Goal: Information Seeking & Learning: Learn about a topic

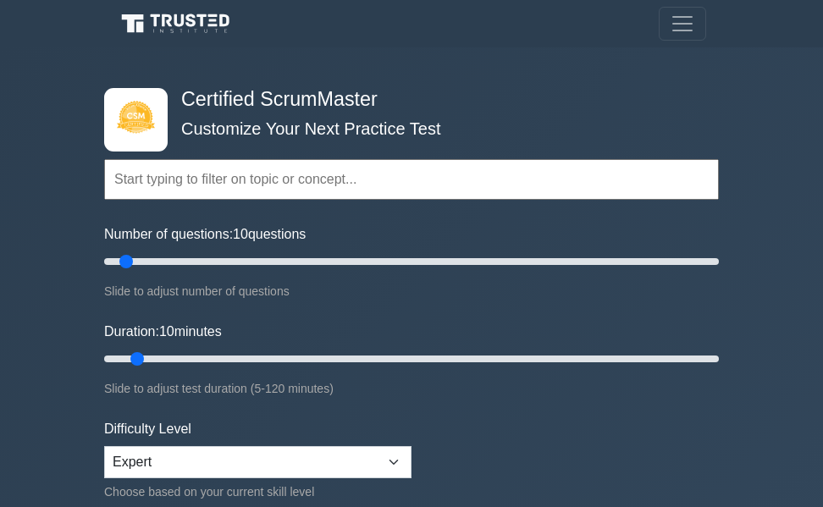
click at [165, 185] on input "text" at bounding box center [411, 179] width 614 height 41
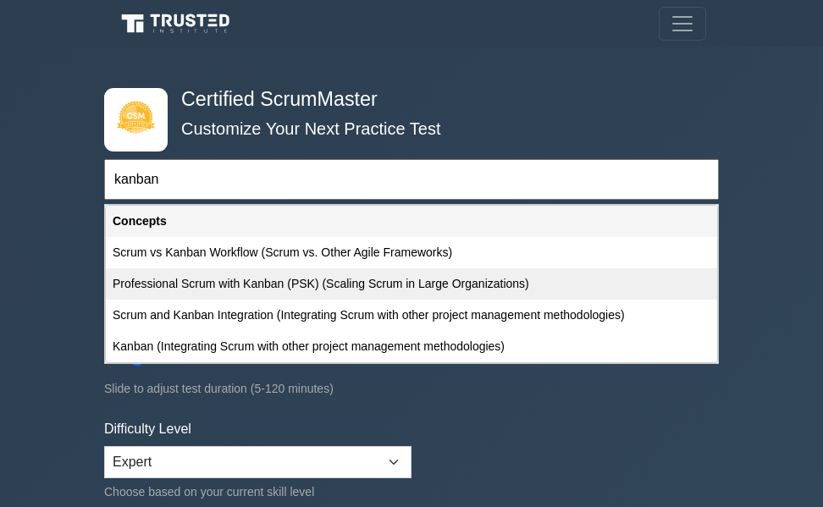
click at [239, 282] on div "Professional Scrum with Kanban (PSK) (Scaling Scrum in Large Organizations)" at bounding box center [411, 283] width 611 height 31
type input "Professional Scrum with Kanban (PSK) (Scaling Scrum in Large Organizations)"
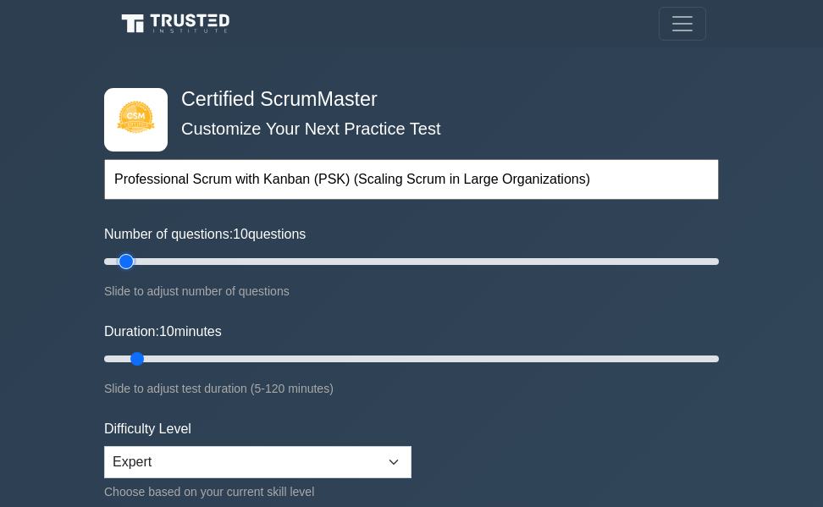
click at [129, 260] on input "Number of questions: 10 questions" at bounding box center [411, 261] width 614 height 20
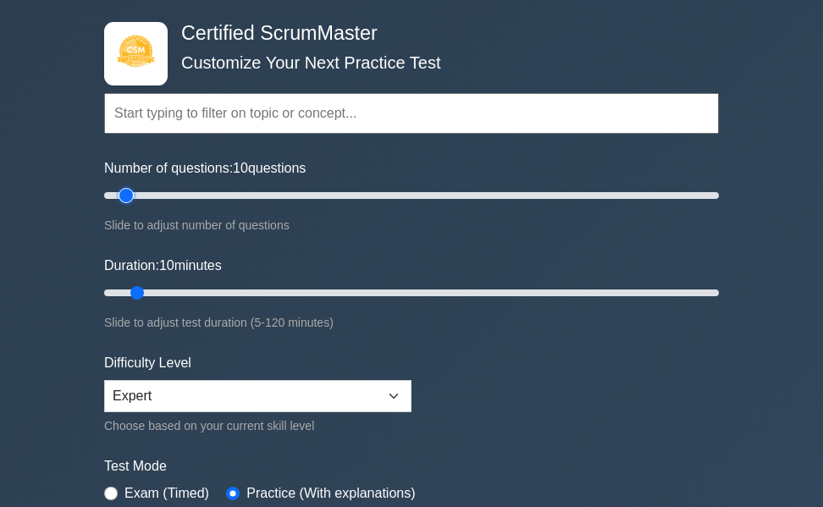
scroll to position [254, 0]
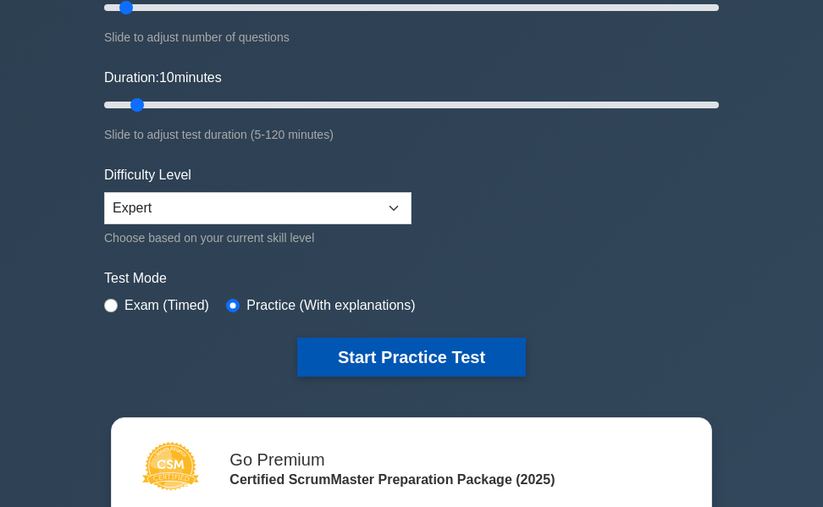
click at [379, 354] on button "Start Practice Test" at bounding box center [411, 357] width 228 height 39
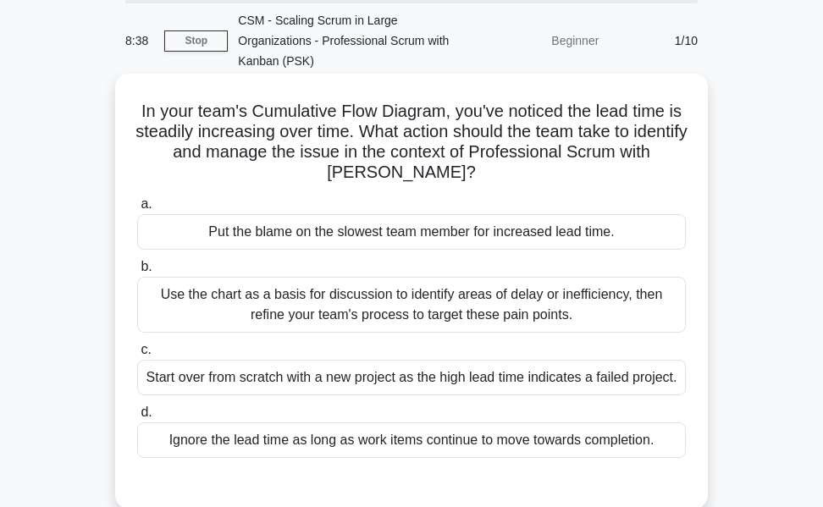
scroll to position [85, 0]
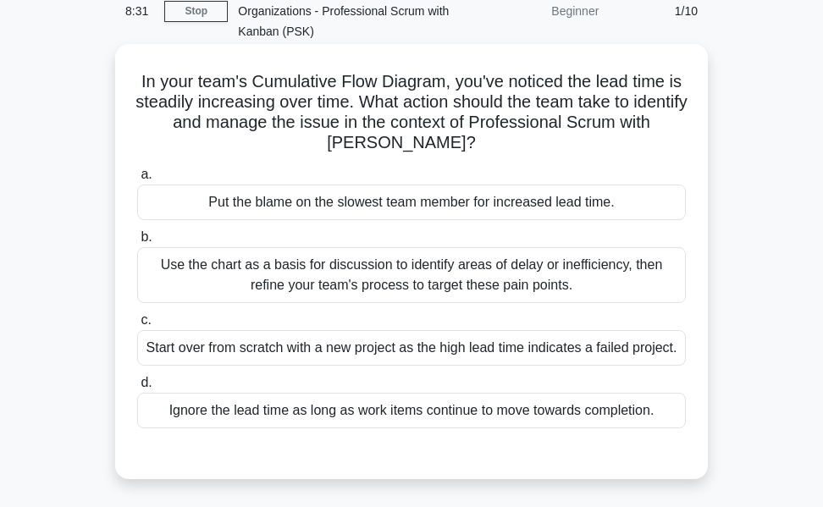
click at [328, 278] on div "Use the chart as a basis for discussion to identify areas of delay or inefficie…" at bounding box center [411, 275] width 548 height 56
click at [417, 266] on div "Use the chart as a basis for discussion to identify areas of delay or inefficie…" at bounding box center [411, 275] width 548 height 56
click at [137, 243] on input "b. Use the chart as a basis for discussion to identify areas of delay or ineffi…" at bounding box center [137, 237] width 0 height 11
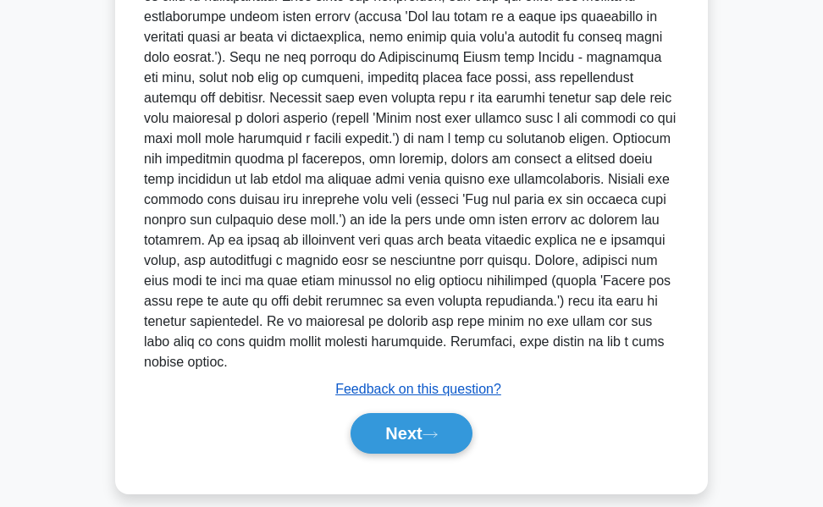
scroll to position [651, 0]
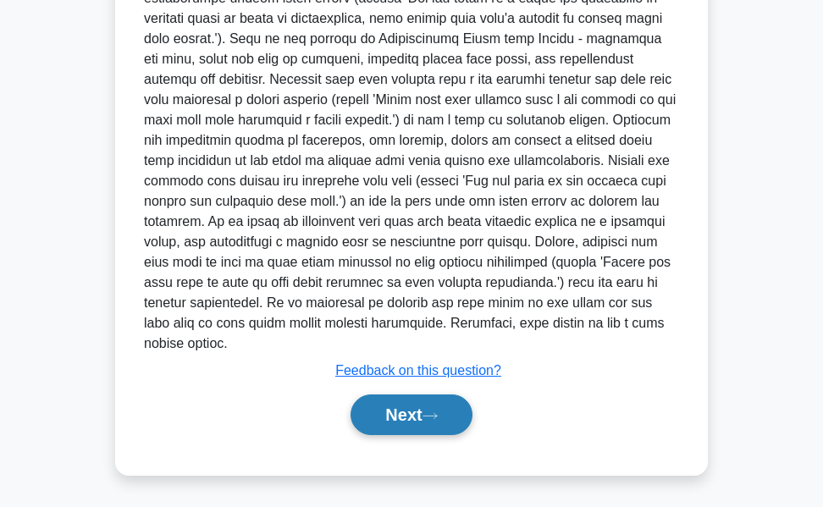
click at [395, 413] on button "Next" at bounding box center [410, 414] width 121 height 41
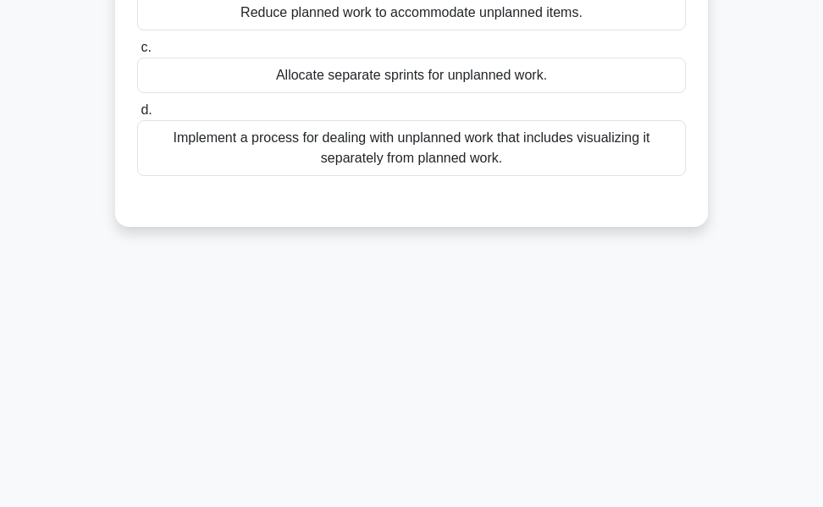
scroll to position [62, 0]
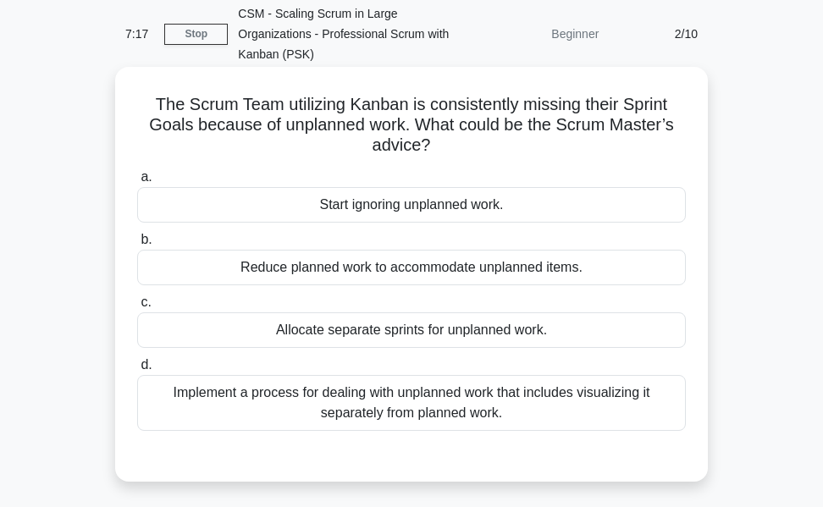
click at [367, 398] on div "Implement a process for dealing with unplanned work that includes visualizing i…" at bounding box center [411, 403] width 548 height 56
click at [137, 371] on input "d. Implement a process for dealing with unplanned work that includes visualizin…" at bounding box center [137, 365] width 0 height 11
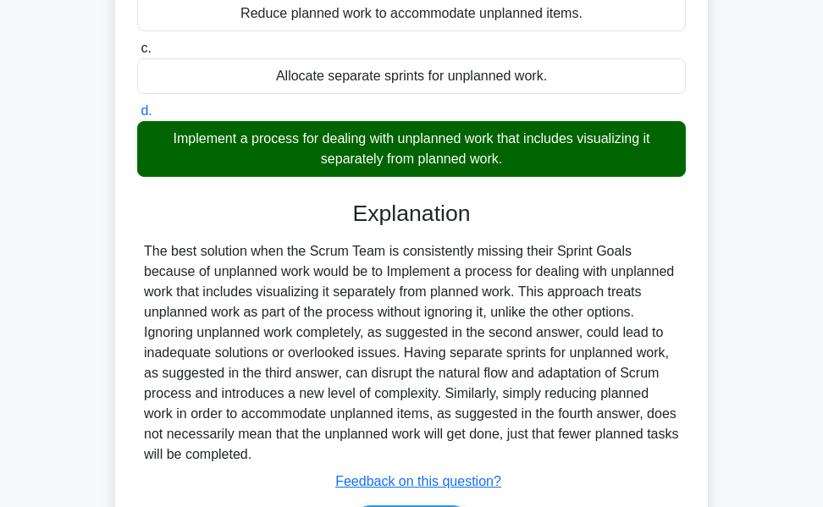
scroll to position [400, 0]
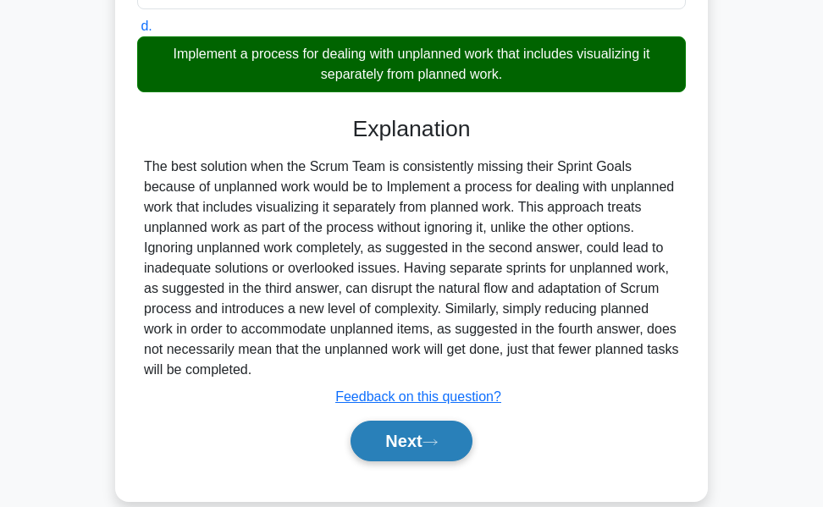
click at [398, 447] on button "Next" at bounding box center [410, 441] width 121 height 41
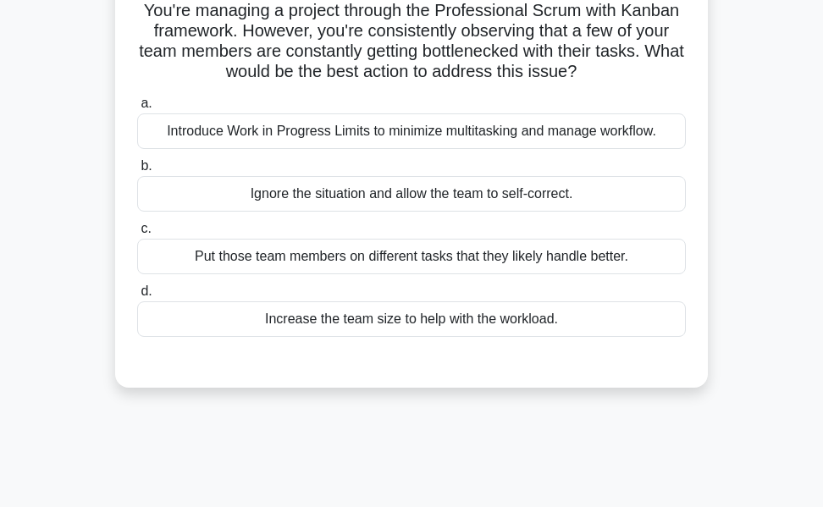
scroll to position [169, 0]
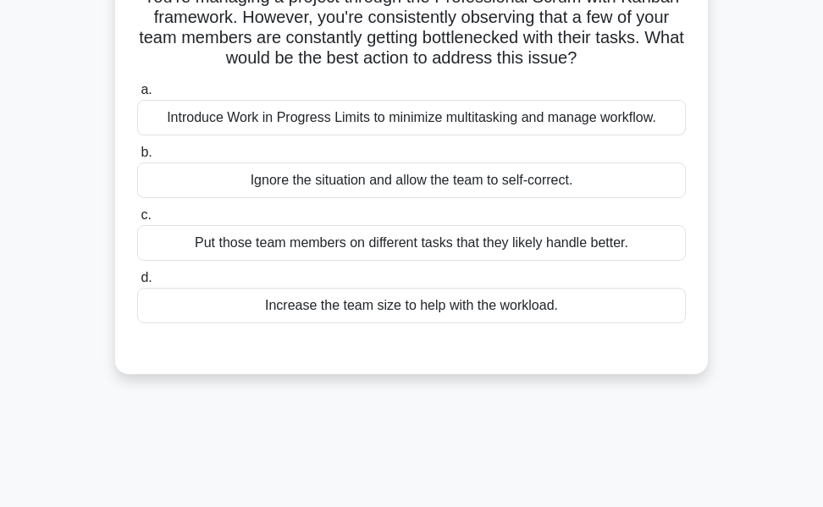
click at [456, 107] on div "Introduce Work in Progress Limits to minimize multitasking and manage workflow." at bounding box center [411, 118] width 548 height 36
click at [137, 96] on input "a. Introduce Work in Progress Limits to minimize multitasking and manage workfl…" at bounding box center [137, 90] width 0 height 11
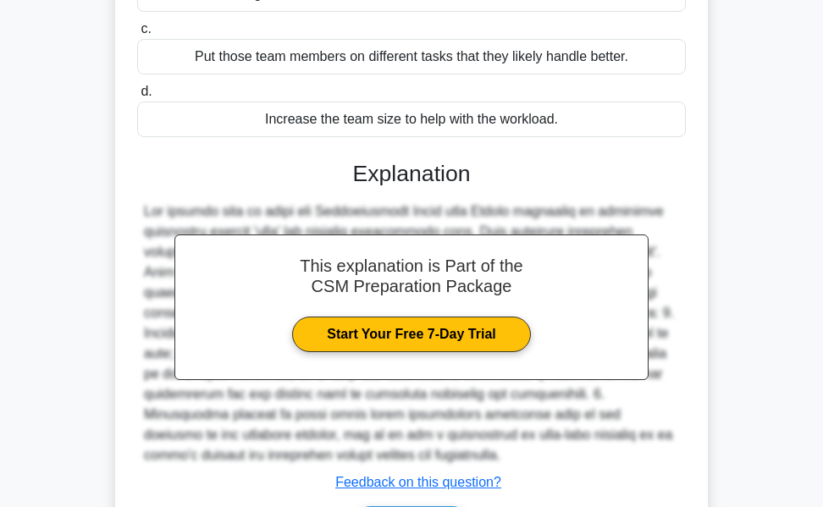
scroll to position [468, 0]
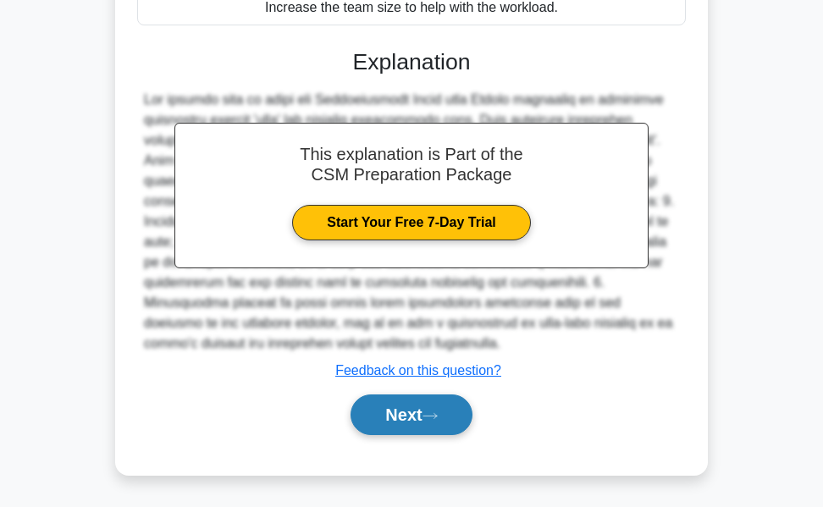
click at [382, 416] on button "Next" at bounding box center [410, 414] width 121 height 41
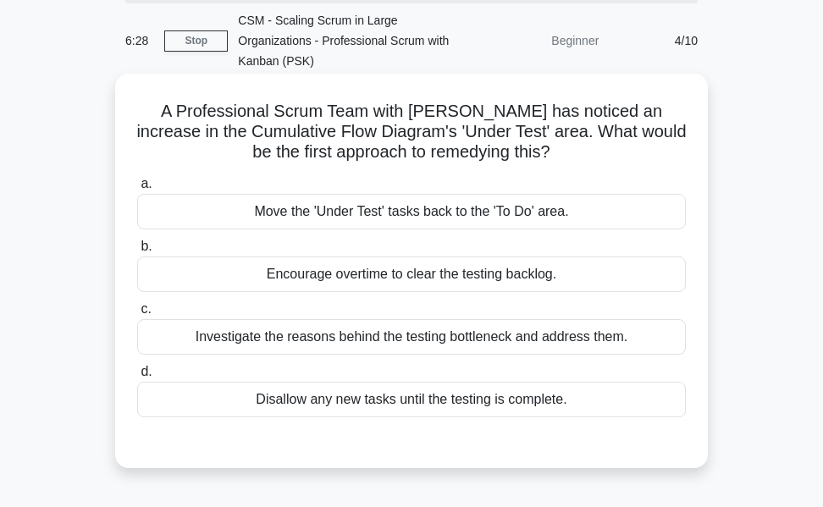
scroll to position [85, 0]
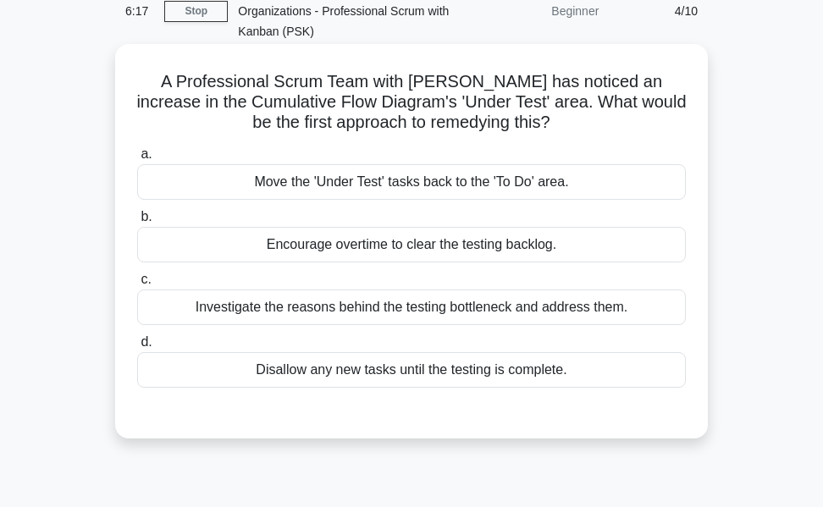
click at [406, 304] on div "Investigate the reasons behind the testing bottleneck and address them." at bounding box center [411, 307] width 548 height 36
click at [137, 285] on input "c. Investigate the reasons behind the testing bottleneck and address them." at bounding box center [137, 279] width 0 height 11
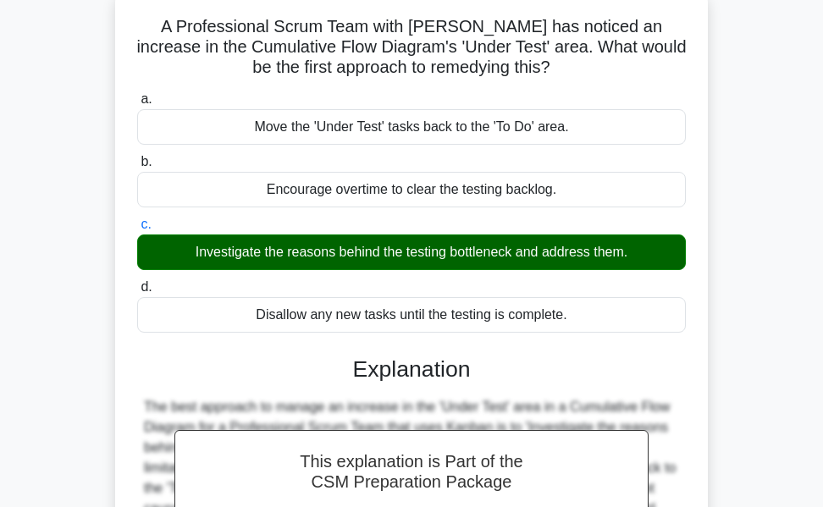
scroll to position [407, 0]
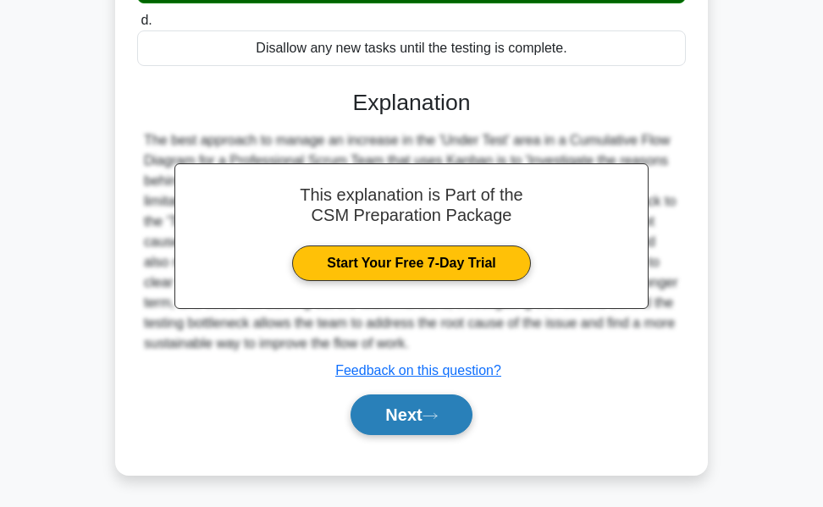
click at [393, 408] on button "Next" at bounding box center [410, 414] width 121 height 41
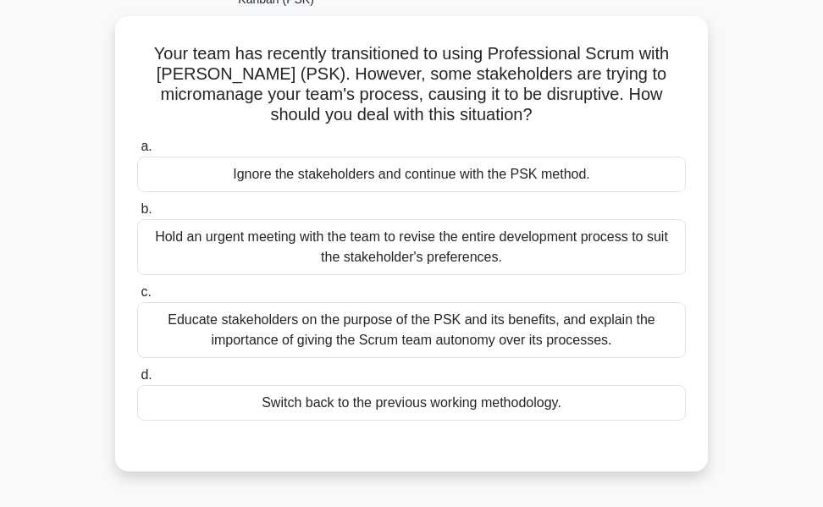
scroll to position [146, 0]
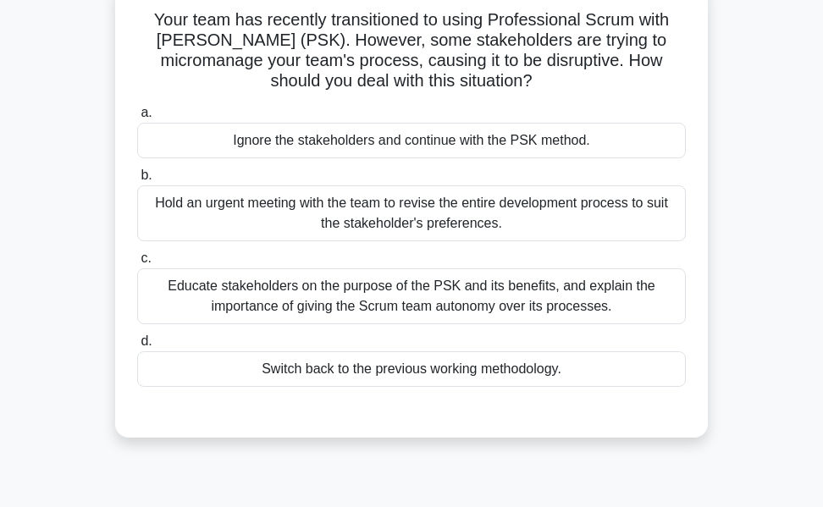
click at [319, 291] on div "Educate stakeholders on the purpose of the PSK and its benefits, and explain th…" at bounding box center [411, 296] width 548 height 56
click at [137, 264] on input "c. Educate stakeholders on the purpose of the PSK and its benefits, and explain…" at bounding box center [137, 258] width 0 height 11
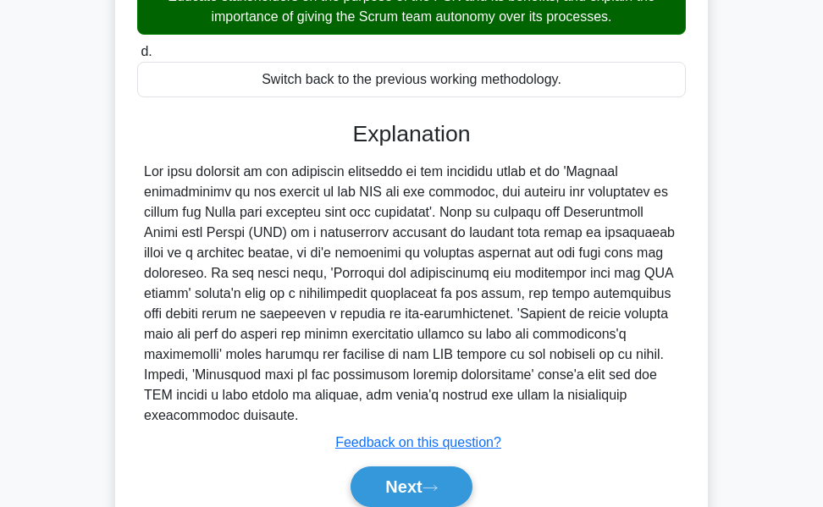
scroll to position [485, 0]
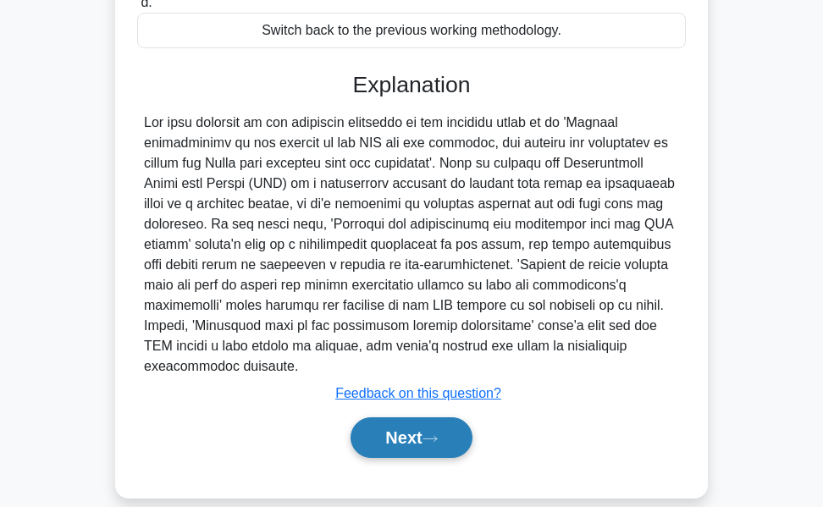
click at [371, 432] on button "Next" at bounding box center [410, 437] width 121 height 41
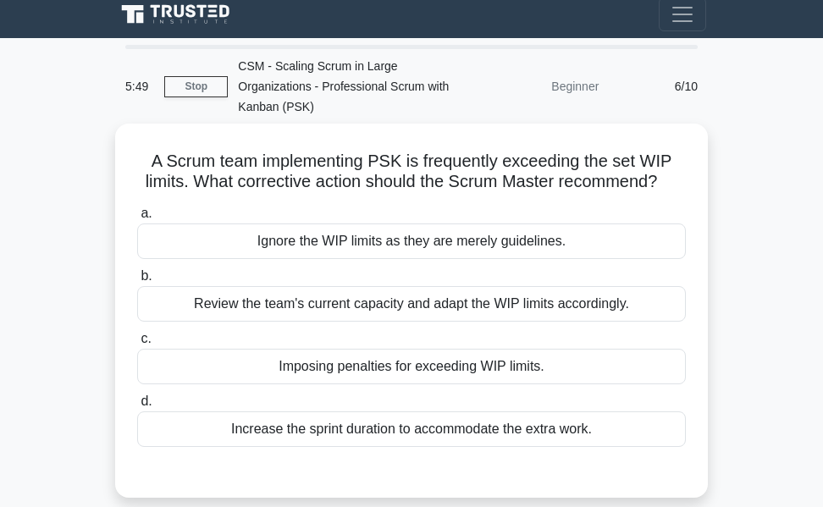
scroll to position [0, 0]
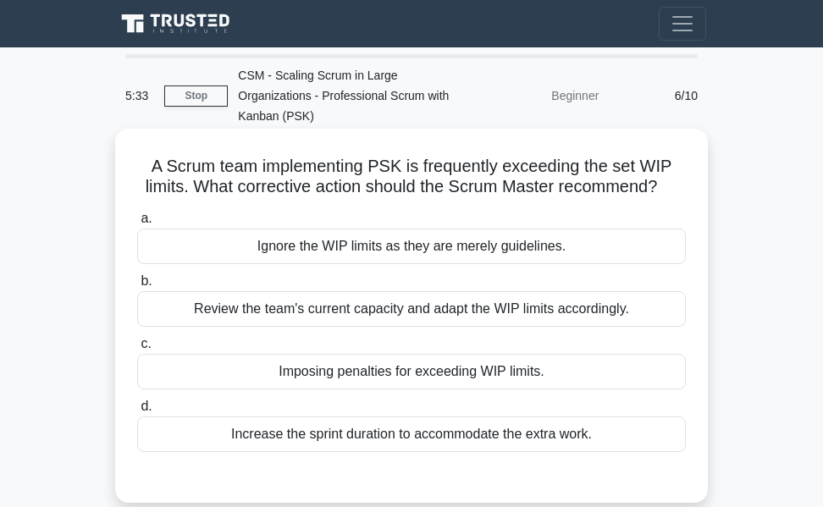
click at [456, 304] on div "Review the team's current capacity and adapt the WIP limits accordingly." at bounding box center [411, 309] width 548 height 36
click at [137, 287] on input "b. Review the team's current capacity and adapt the WIP limits accordingly." at bounding box center [137, 281] width 0 height 11
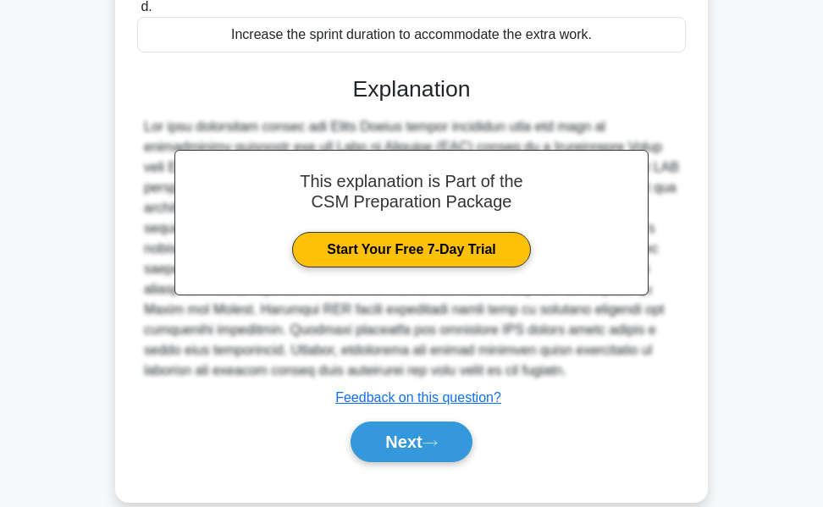
scroll to position [427, 0]
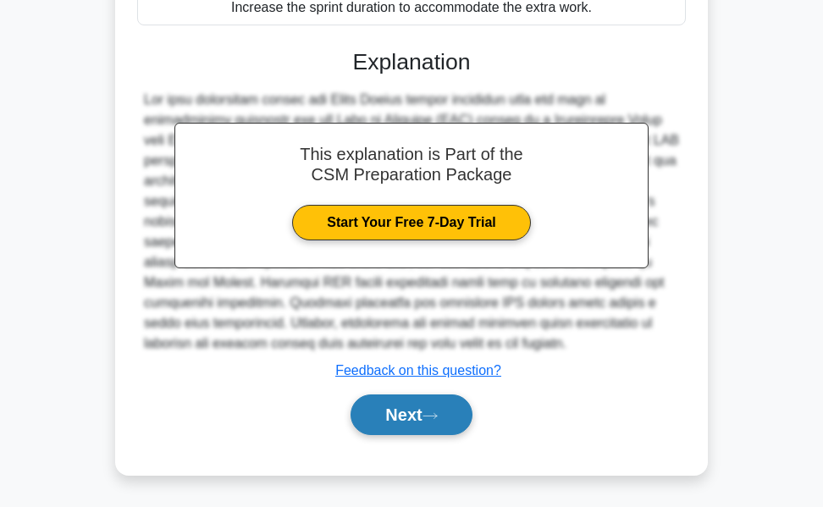
click at [384, 405] on button "Next" at bounding box center [410, 414] width 121 height 41
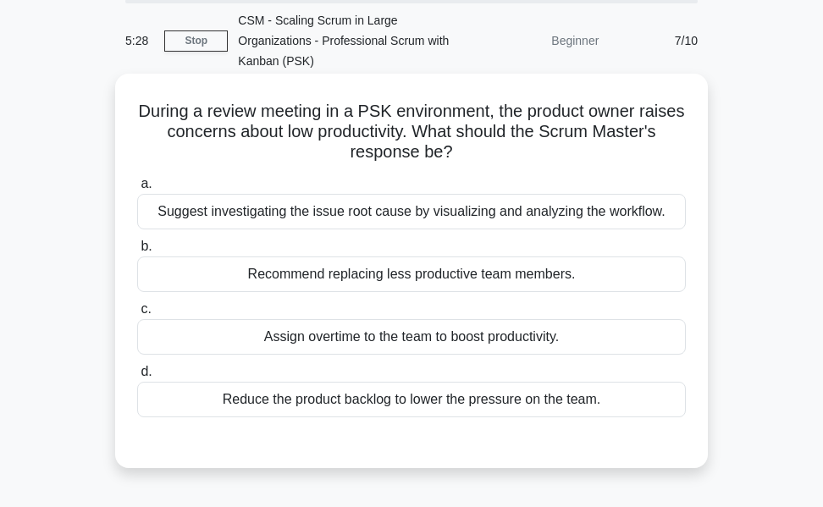
scroll to position [85, 0]
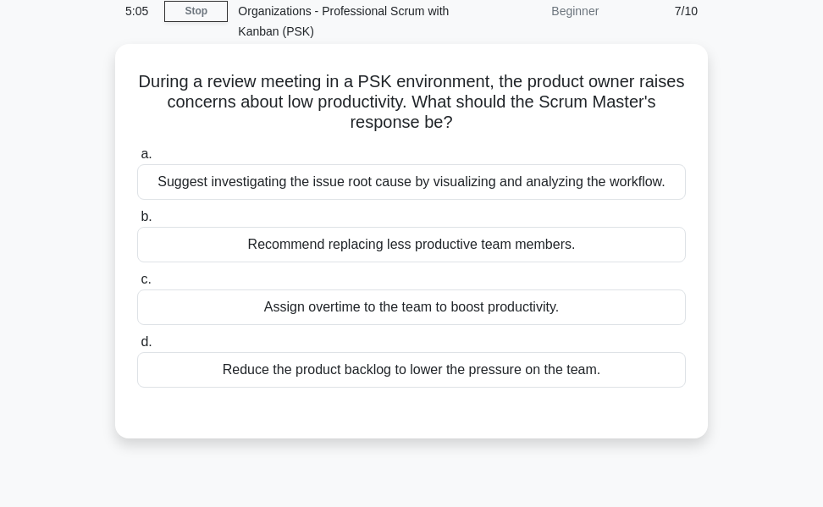
click at [372, 179] on div "Suggest investigating the issue root cause by visualizing and analyzing the wor…" at bounding box center [411, 182] width 548 height 36
click at [137, 160] on input "a. Suggest investigating the issue root cause by visualizing and analyzing the …" at bounding box center [137, 154] width 0 height 11
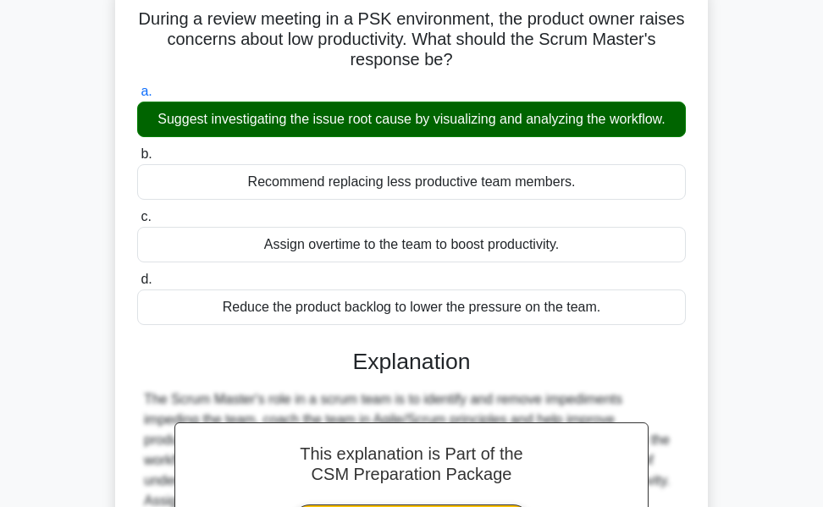
scroll to position [400, 0]
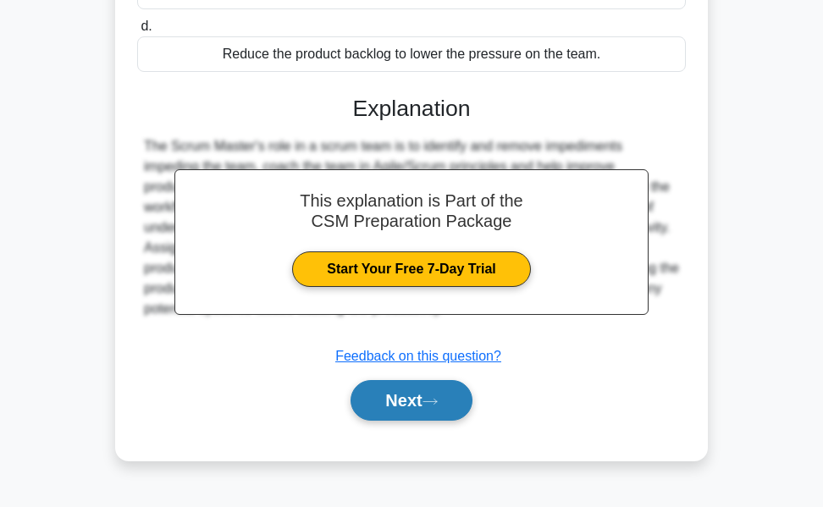
click at [399, 399] on button "Next" at bounding box center [410, 400] width 121 height 41
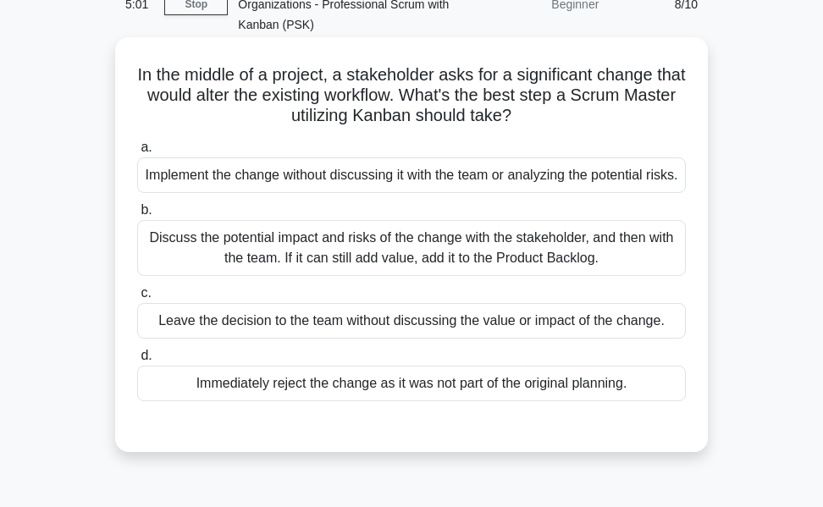
scroll to position [62, 0]
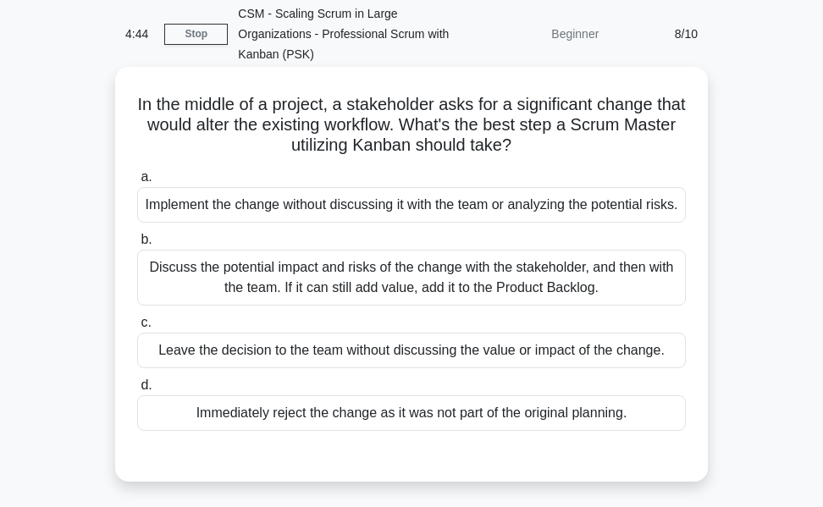
click at [365, 293] on div "Discuss the potential impact and risks of the change with the stakeholder, and …" at bounding box center [411, 278] width 548 height 56
click at [137, 245] on input "b. Discuss the potential impact and risks of the change with the stakeholder, a…" at bounding box center [137, 239] width 0 height 11
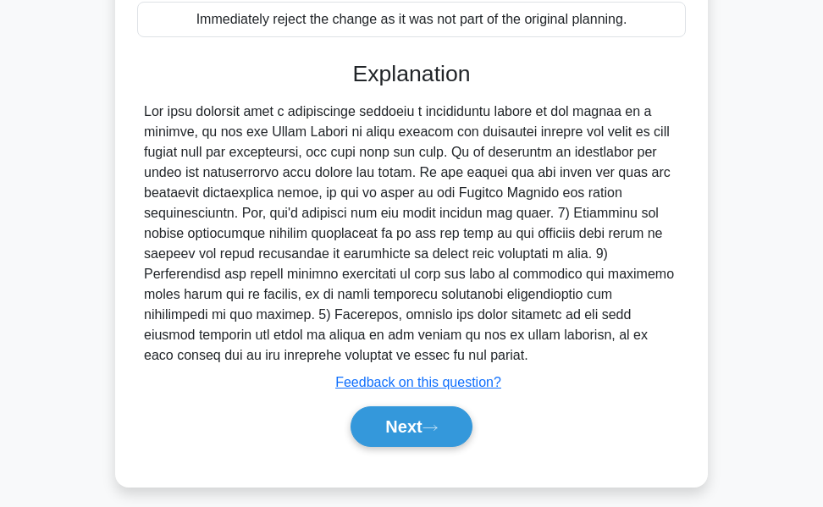
scroll to position [485, 0]
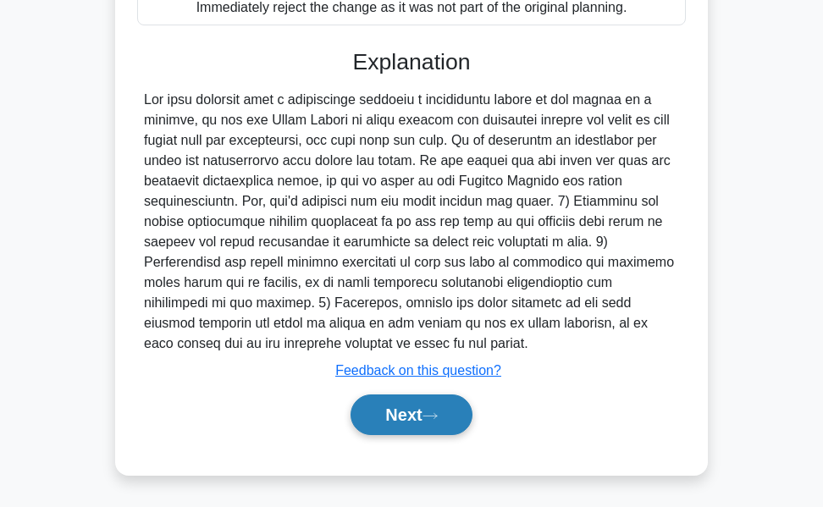
click at [399, 416] on button "Next" at bounding box center [410, 414] width 121 height 41
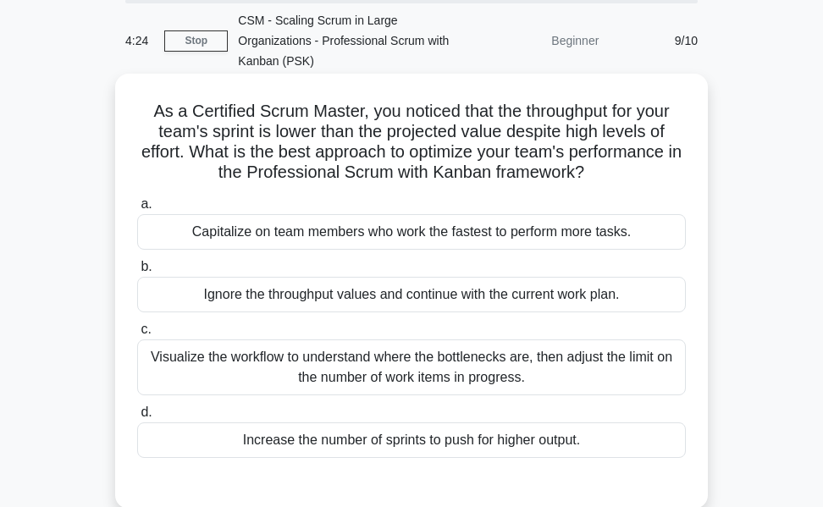
scroll to position [85, 0]
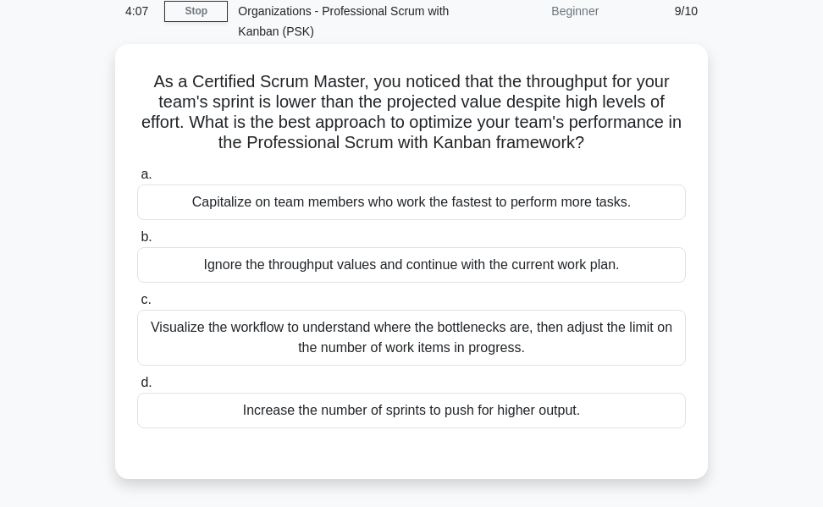
click at [336, 333] on div "Visualize the workflow to understand where the bottlenecks are, then adjust the…" at bounding box center [411, 338] width 548 height 56
click at [137, 305] on input "c. Visualize the workflow to understand where the bottlenecks are, then adjust …" at bounding box center [137, 299] width 0 height 11
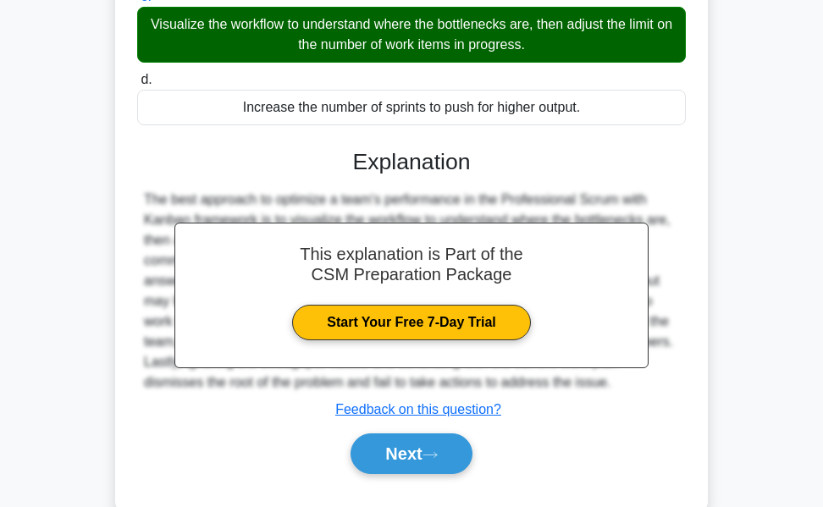
scroll to position [427, 0]
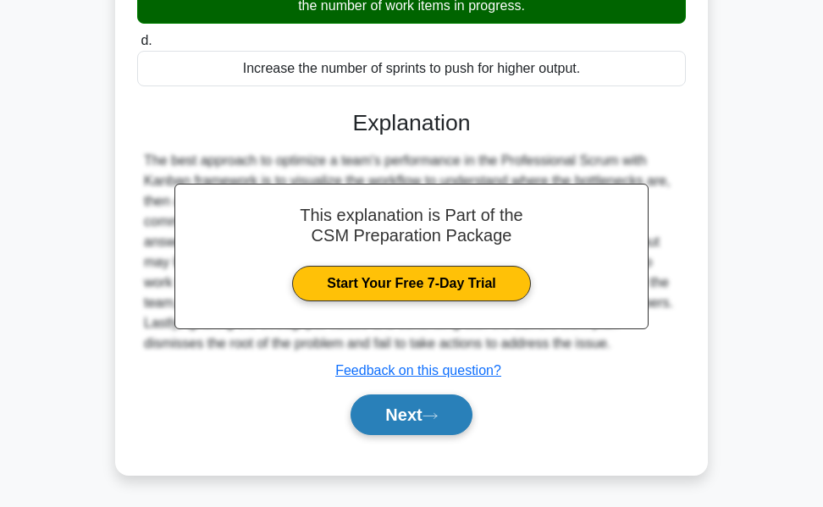
click at [405, 415] on button "Next" at bounding box center [410, 414] width 121 height 41
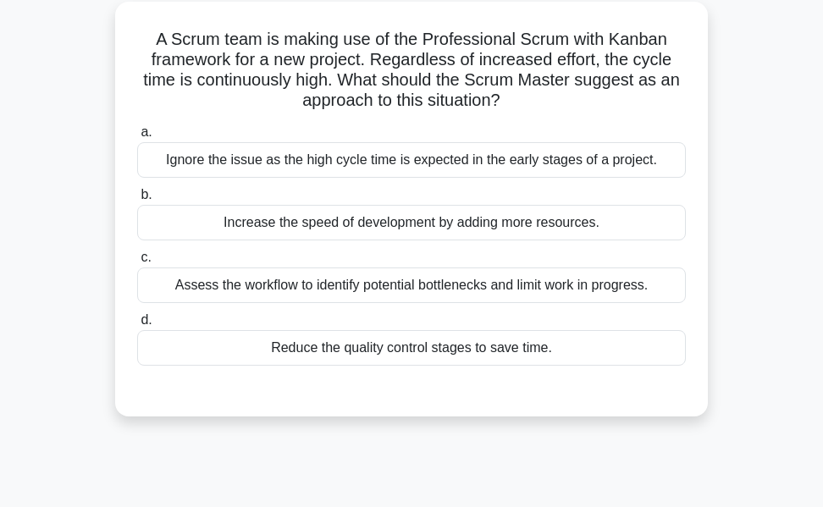
scroll to position [62, 0]
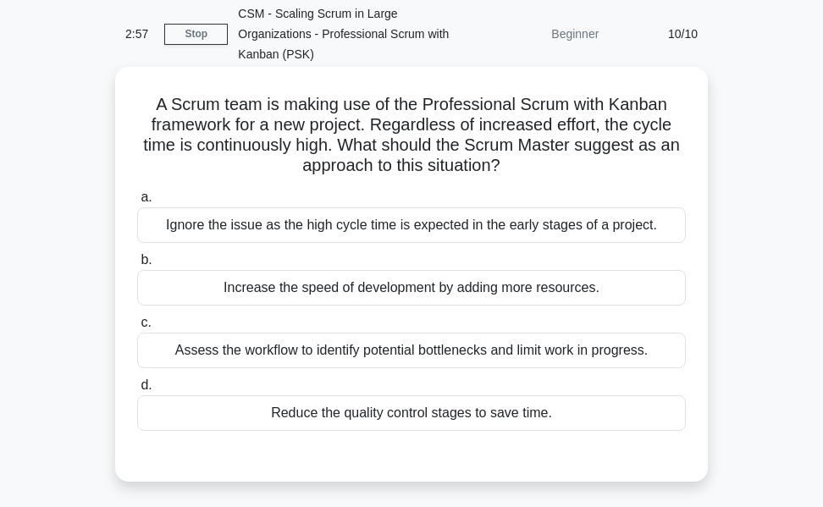
click at [437, 348] on div "Assess the workflow to identify potential bottlenecks and limit work in progres…" at bounding box center [411, 351] width 548 height 36
click at [137, 328] on input "c. Assess the workflow to identify potential bottlenecks and limit work in prog…" at bounding box center [137, 322] width 0 height 11
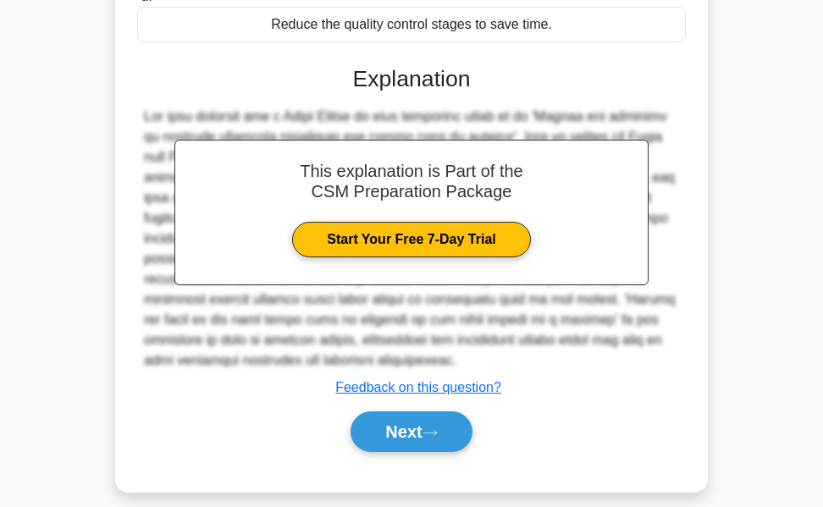
scroll to position [468, 0]
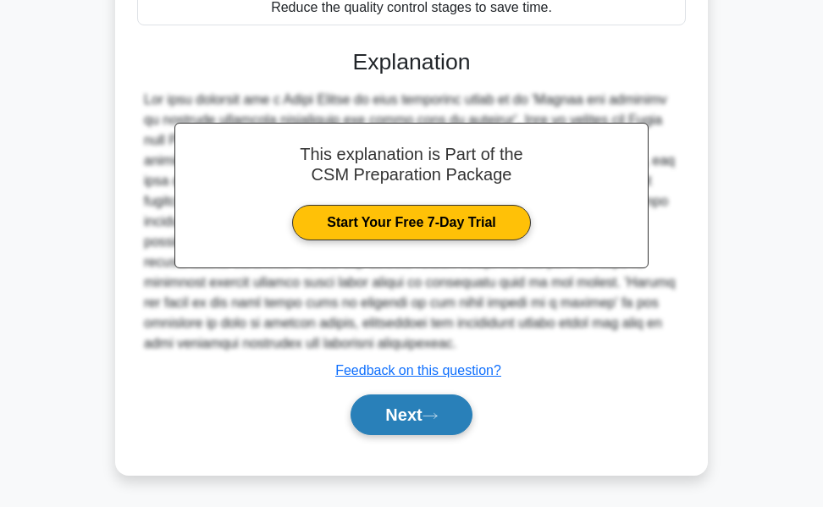
click at [382, 417] on button "Next" at bounding box center [410, 414] width 121 height 41
click at [390, 415] on button "Next" at bounding box center [410, 414] width 121 height 41
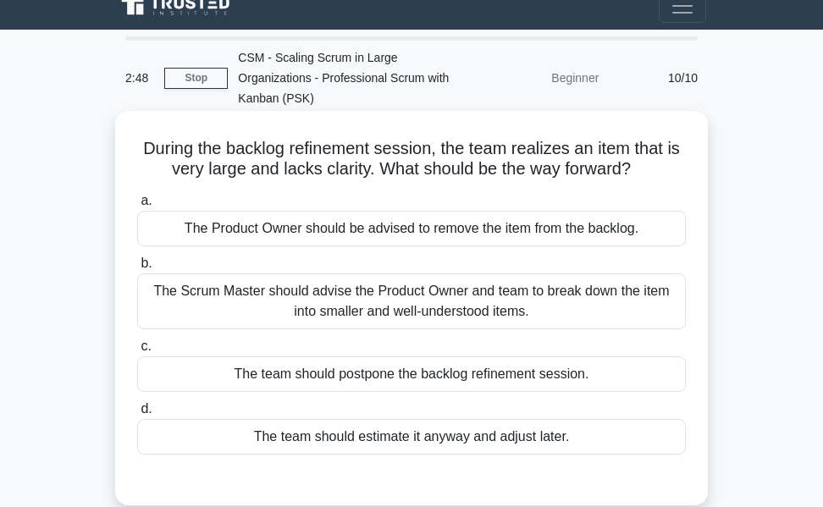
scroll to position [0, 0]
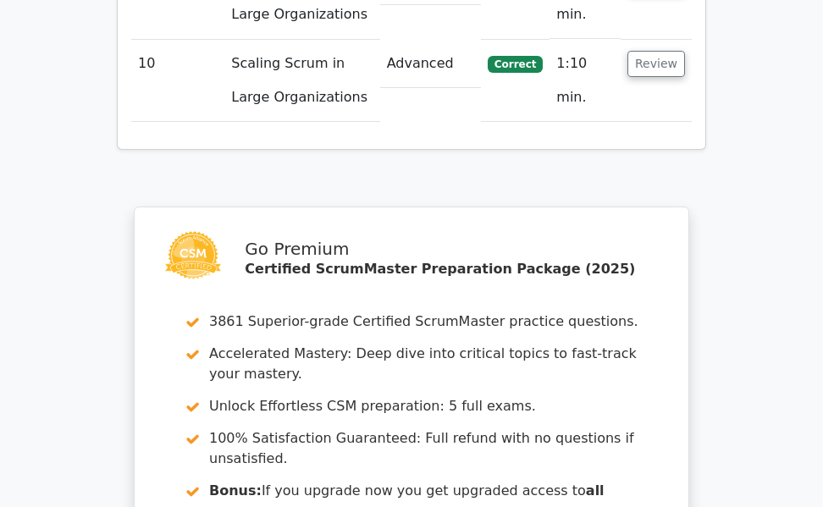
scroll to position [3447, 0]
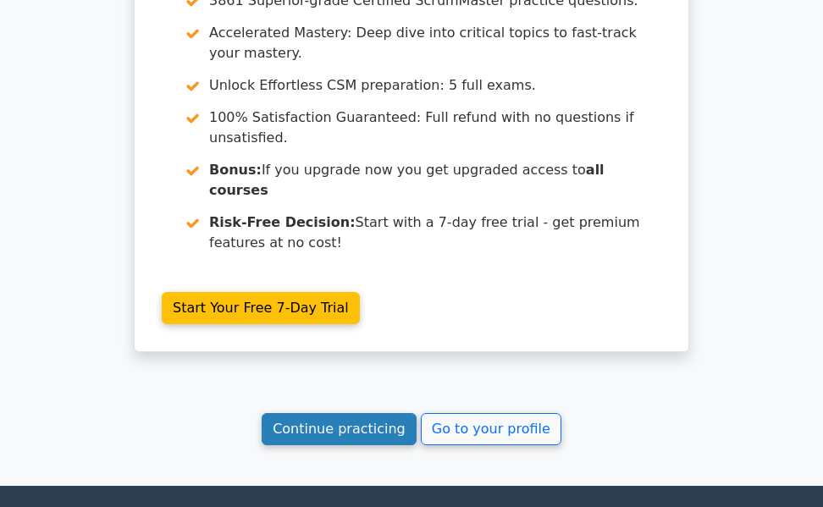
click at [355, 413] on link "Continue practicing" at bounding box center [338, 429] width 155 height 32
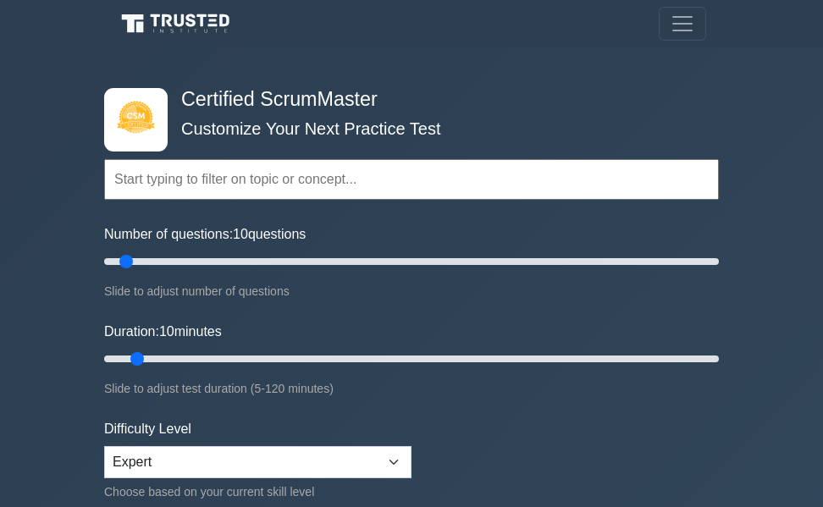
click at [158, 182] on input "text" at bounding box center [411, 179] width 614 height 41
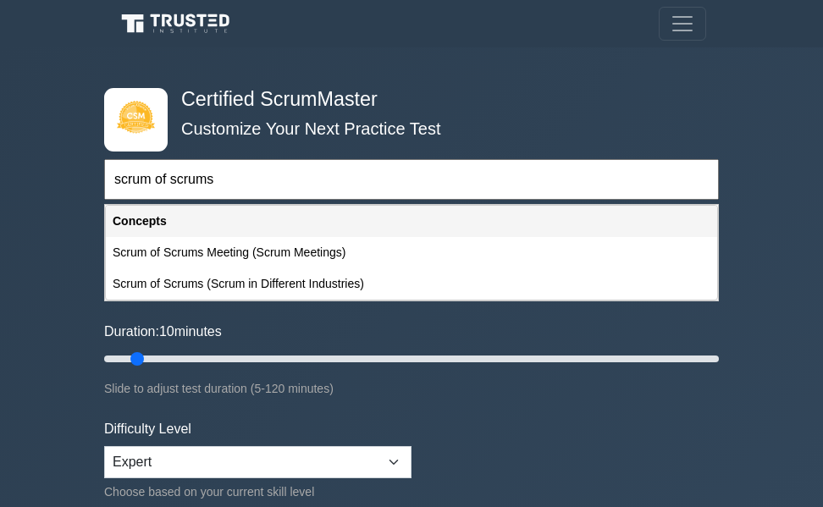
type input "scrum of scrums"
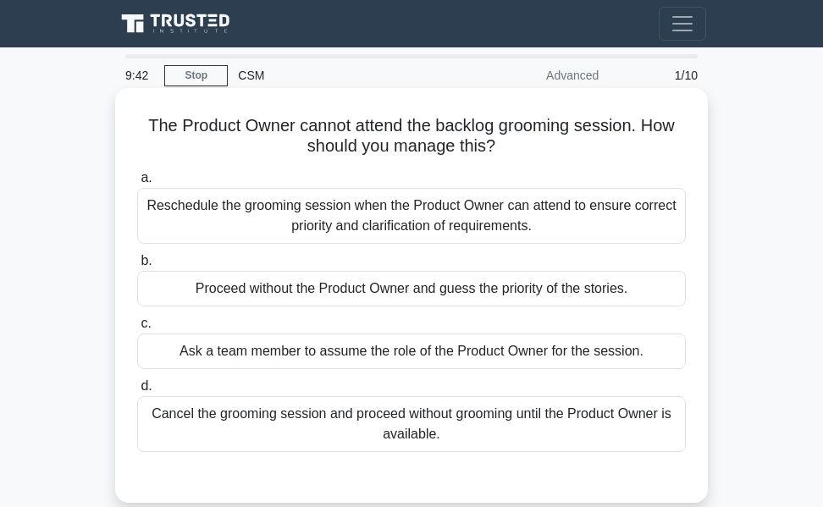
click at [326, 211] on div "Reschedule the grooming session when the Product Owner can attend to ensure cor…" at bounding box center [411, 216] width 548 height 56
click at [137, 184] on input "a. Reschedule the grooming session when the Product Owner can attend to ensure …" at bounding box center [137, 178] width 0 height 11
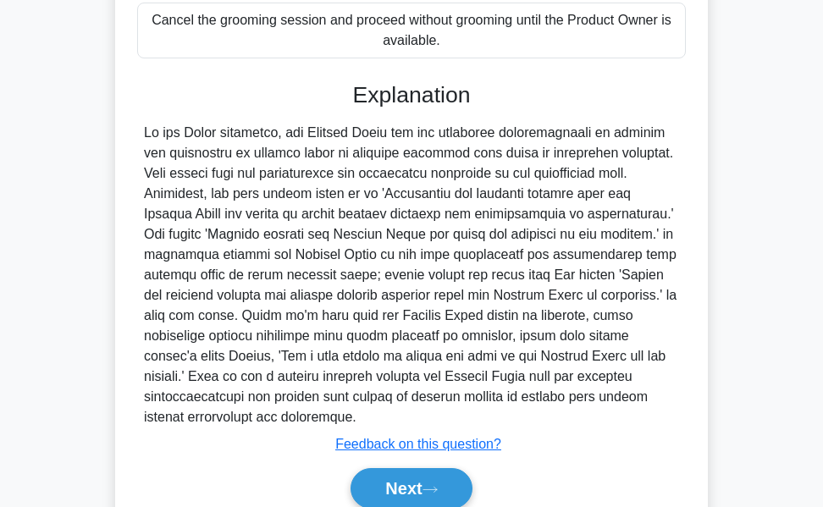
scroll to position [423, 0]
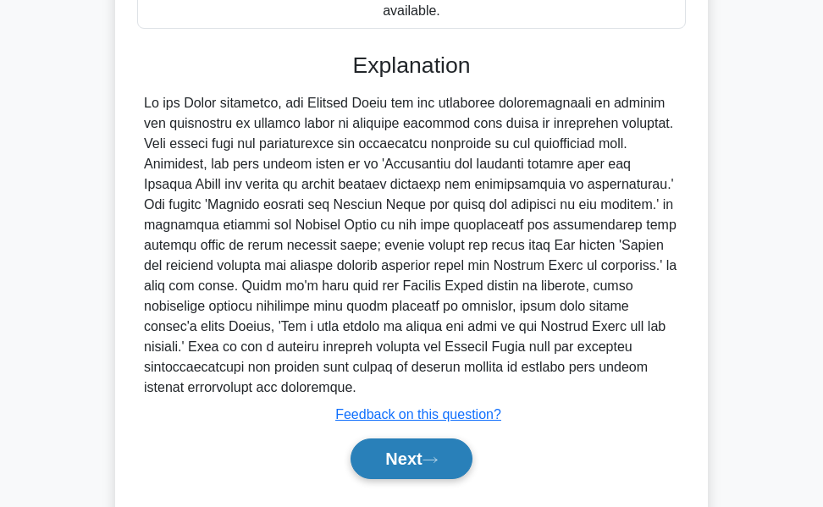
click at [393, 458] on button "Next" at bounding box center [410, 458] width 121 height 41
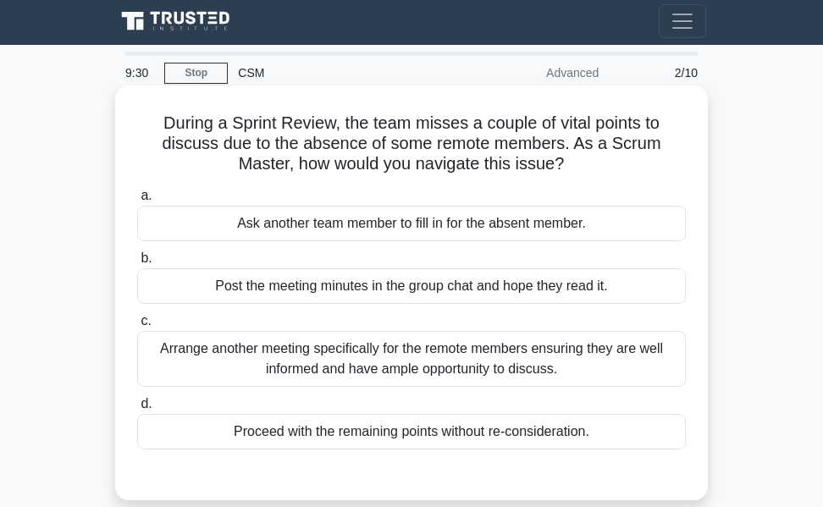
scroll to position [0, 0]
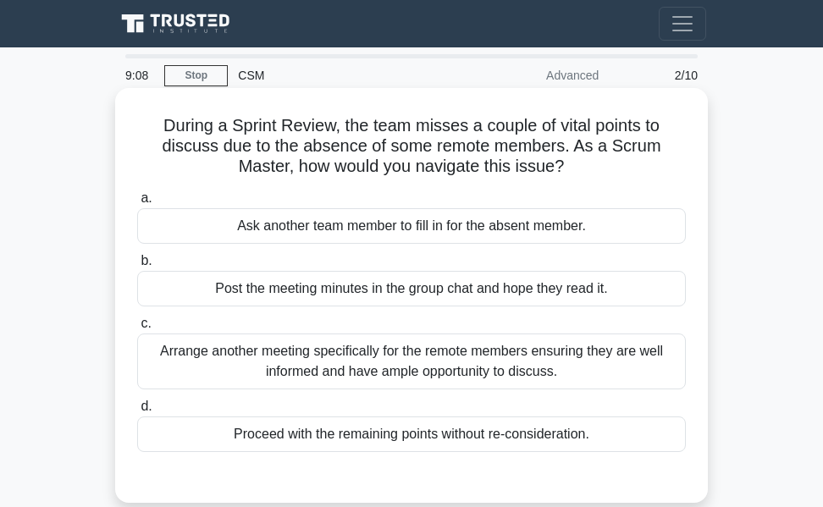
click at [368, 359] on div "Arrange another meeting specifically for the remote members ensuring they are w…" at bounding box center [411, 361] width 548 height 56
click at [137, 329] on input "c. Arrange another meeting specifically for the remote members ensuring they ar…" at bounding box center [137, 323] width 0 height 11
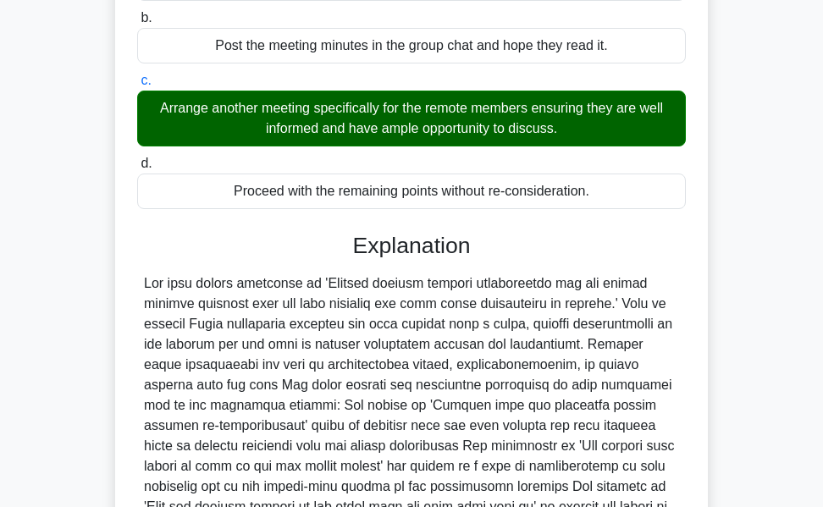
scroll to position [423, 0]
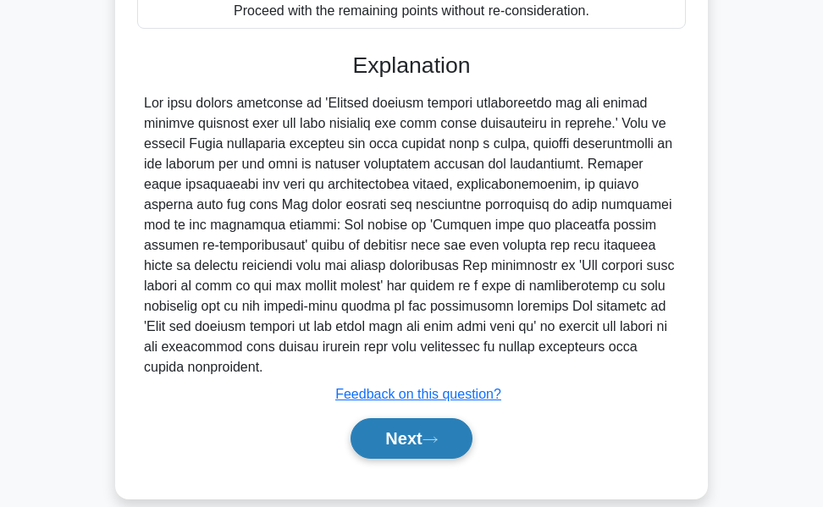
click at [403, 418] on button "Next" at bounding box center [410, 438] width 121 height 41
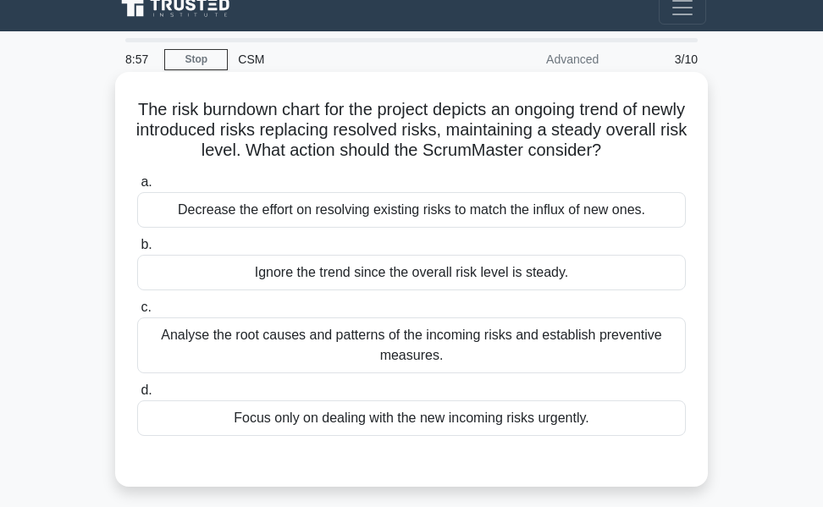
scroll to position [0, 0]
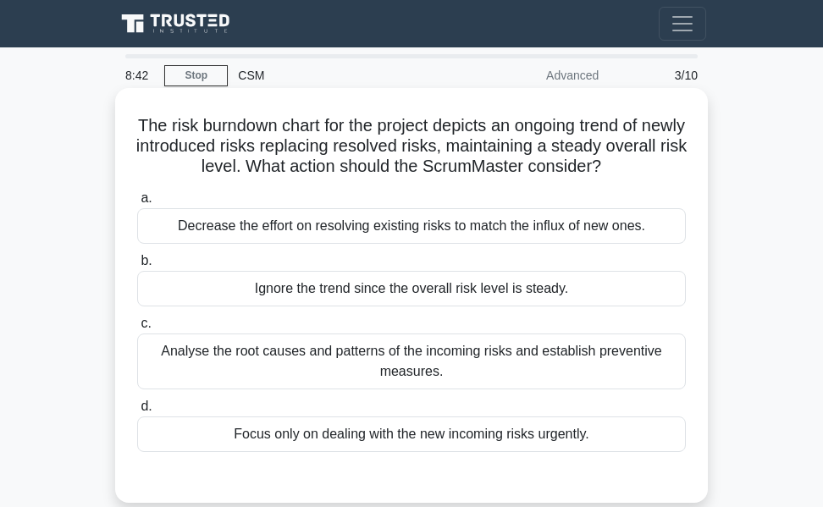
click at [451, 364] on div "Analyse the root causes and patterns of the incoming risks and establish preven…" at bounding box center [411, 361] width 548 height 56
click at [137, 329] on input "c. Analyse the root causes and patterns of the incoming risks and establish pre…" at bounding box center [137, 323] width 0 height 11
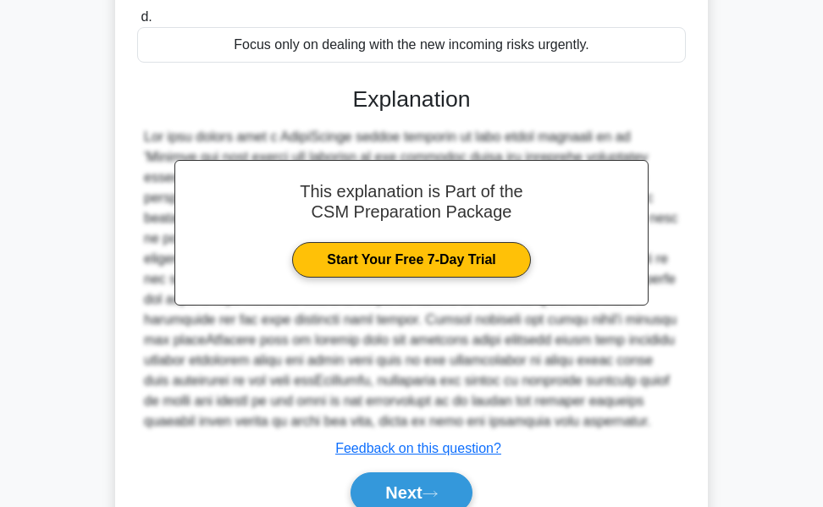
scroll to position [468, 0]
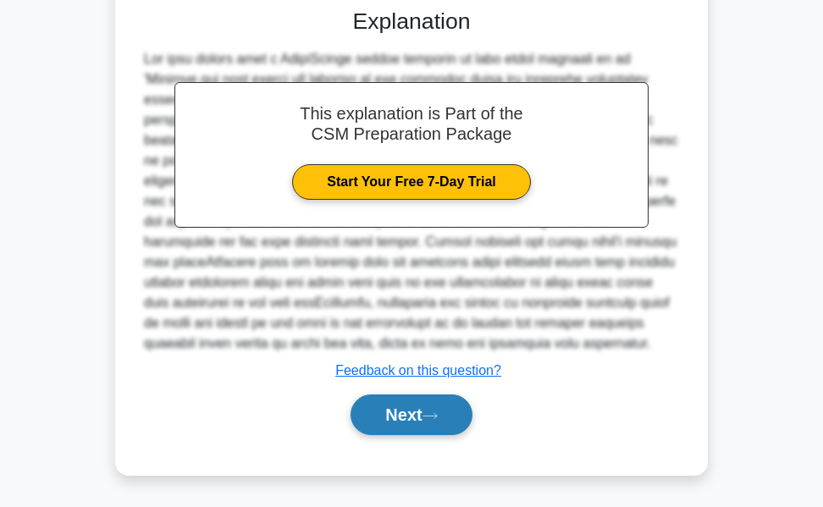
click at [410, 398] on button "Next" at bounding box center [410, 414] width 121 height 41
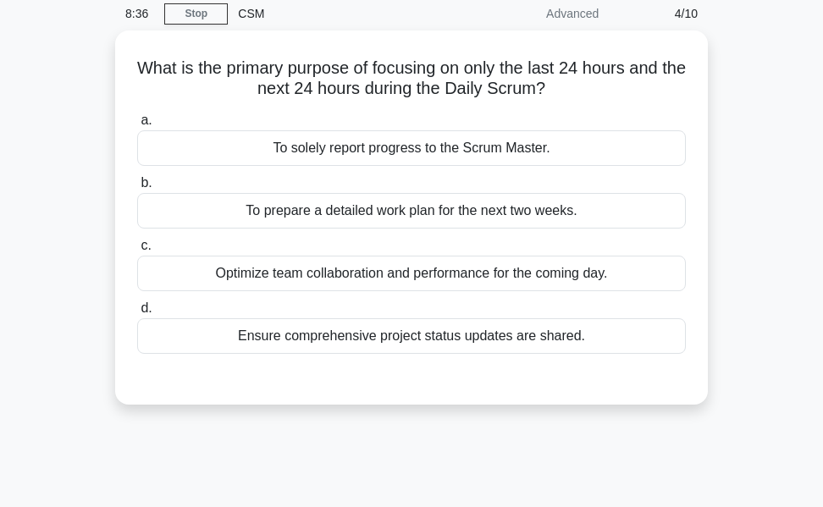
scroll to position [0, 0]
